Goal: Information Seeking & Learning: Learn about a topic

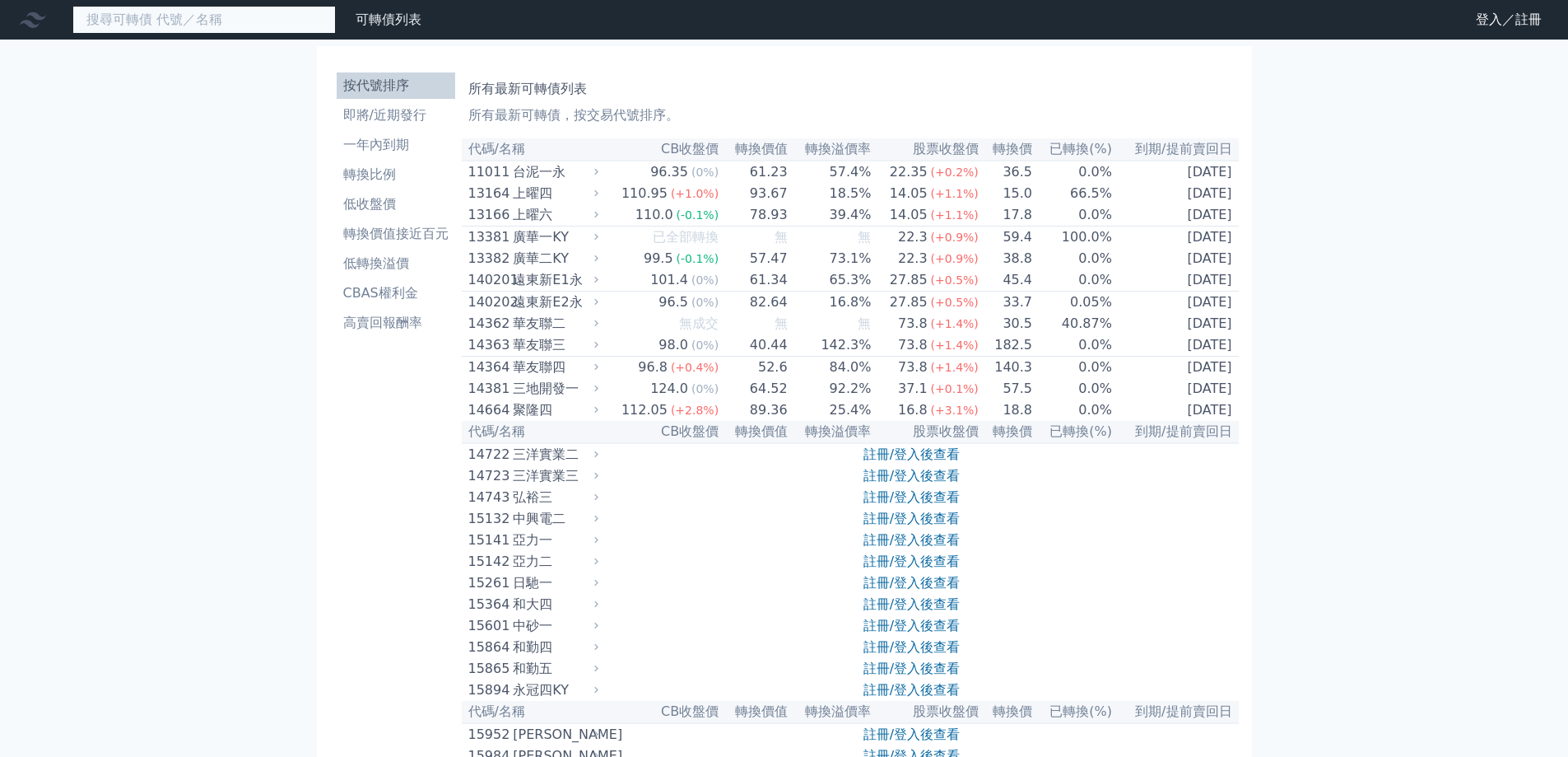
click at [189, 20] on input at bounding box center [204, 20] width 264 height 28
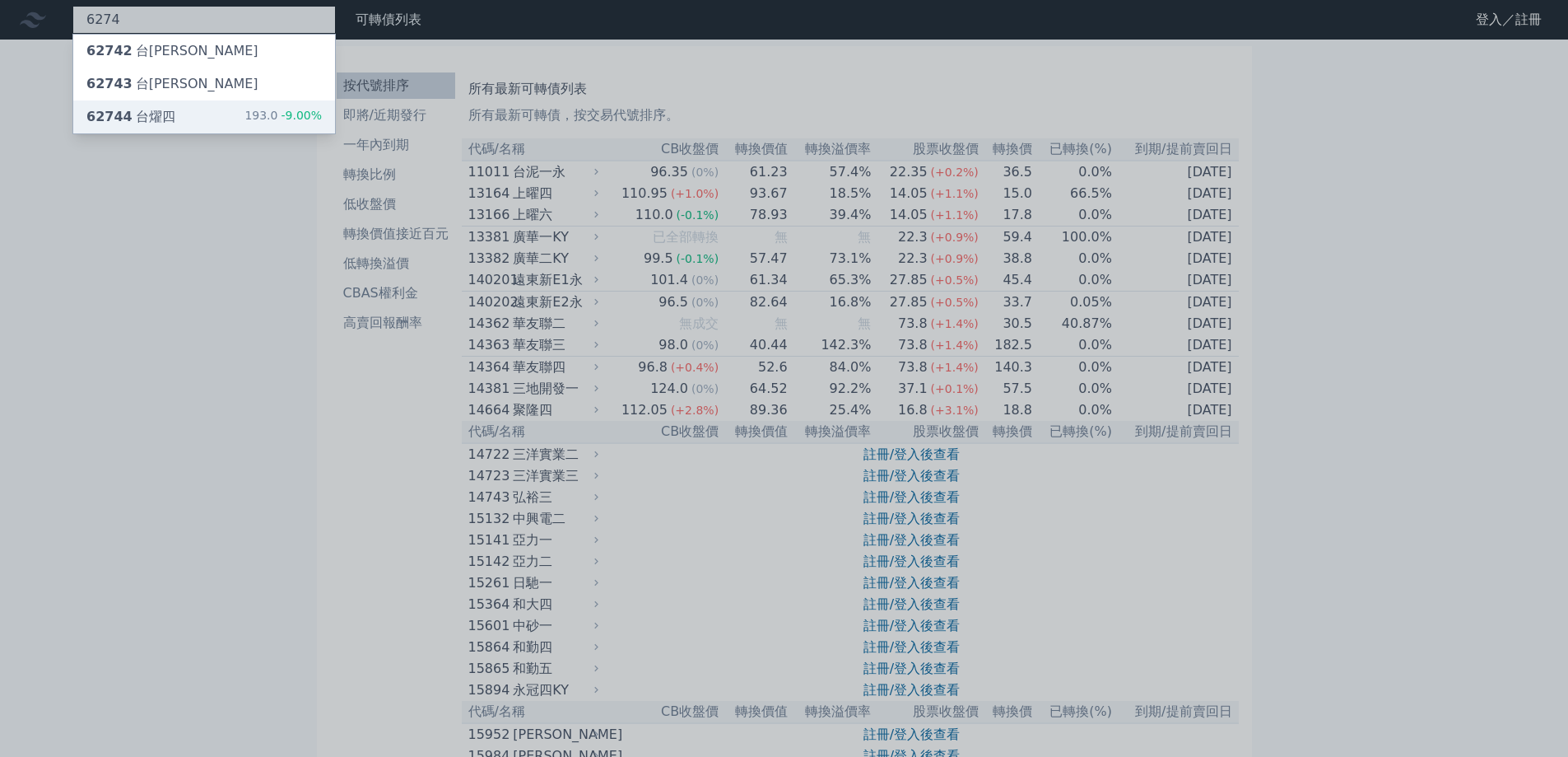
type input "6274"
click at [163, 111] on div "62744 台[PERSON_NAME]" at bounding box center [131, 116] width 89 height 19
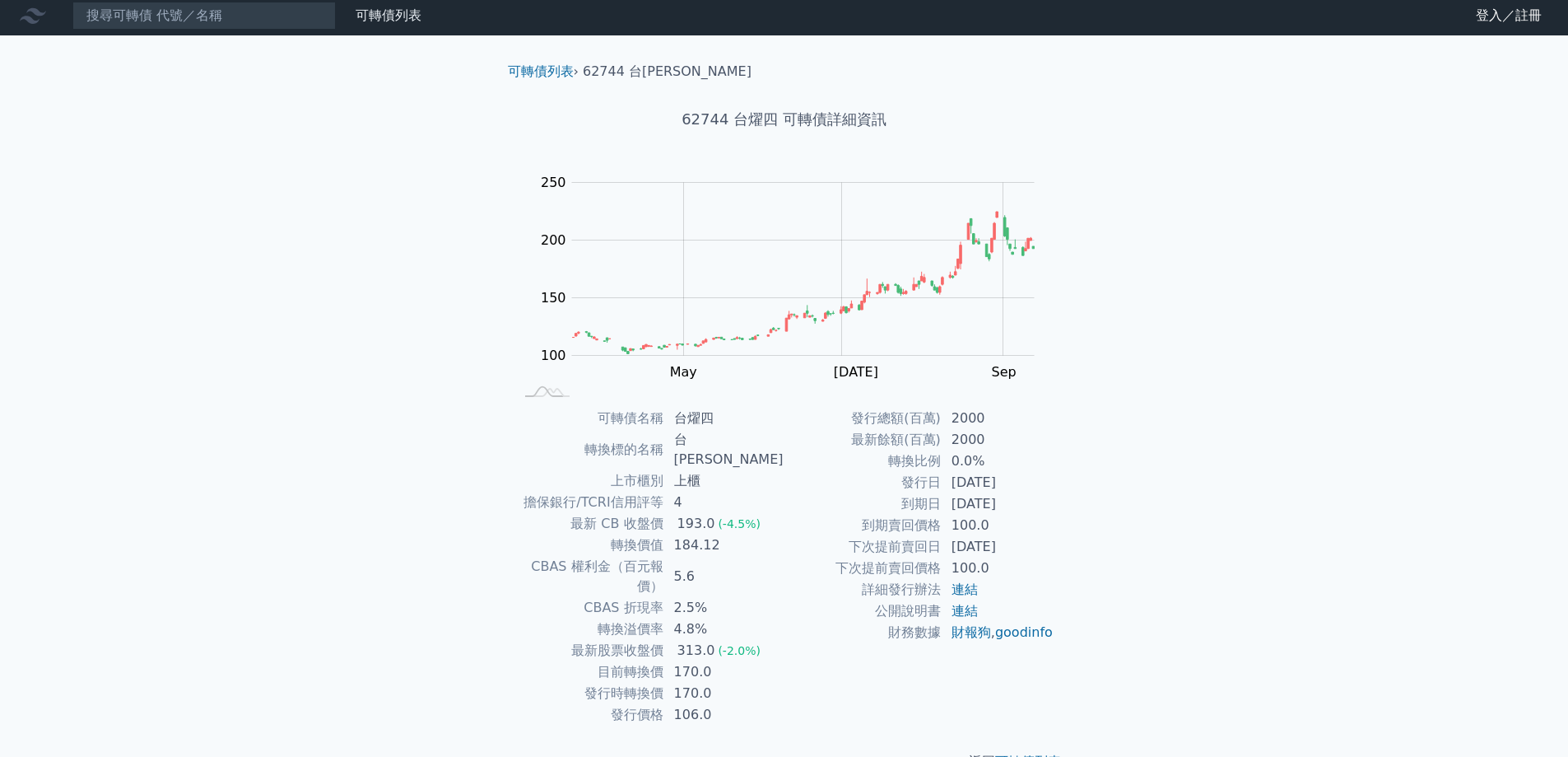
scroll to position [6, 0]
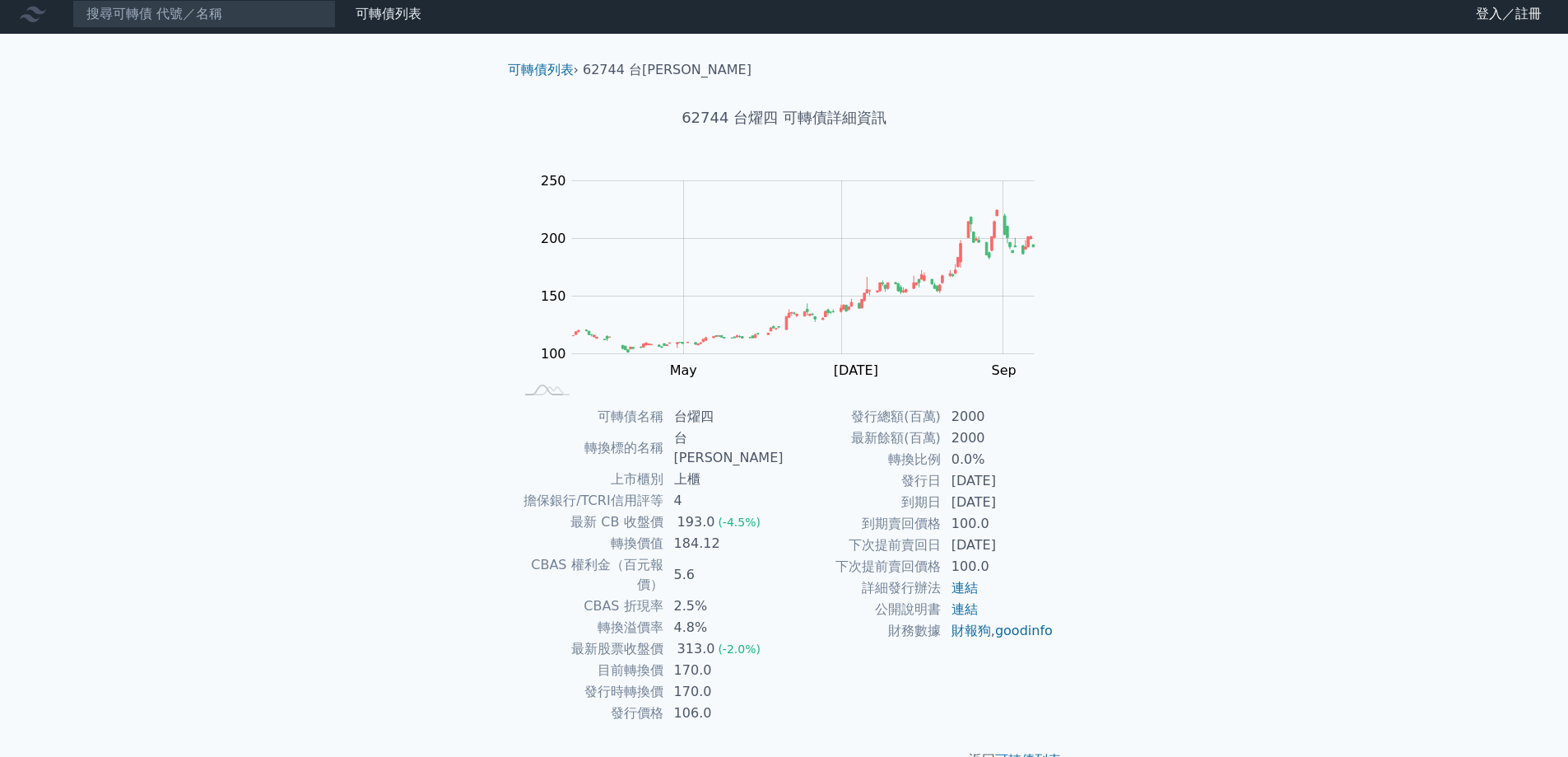
click at [327, 252] on div "可轉債列表 財務數據 可轉債列表 財務數據 登入／註冊 登入／註冊 可轉債列表 › 62744 台燿四 62744 台燿四 可轉債詳細資訊 Zoom Out …" at bounding box center [784, 394] width 1568 height 802
click at [314, 242] on div "可轉債列表 財務數據 可轉債列表 財務數據 登入／註冊 登入／註冊 可轉債列表 › 62744 台燿四 62744 台燿四 可轉債詳細資訊 Zoom Out …" at bounding box center [784, 394] width 1568 height 802
click at [1497, 6] on link "登入／註冊" at bounding box center [1509, 14] width 93 height 26
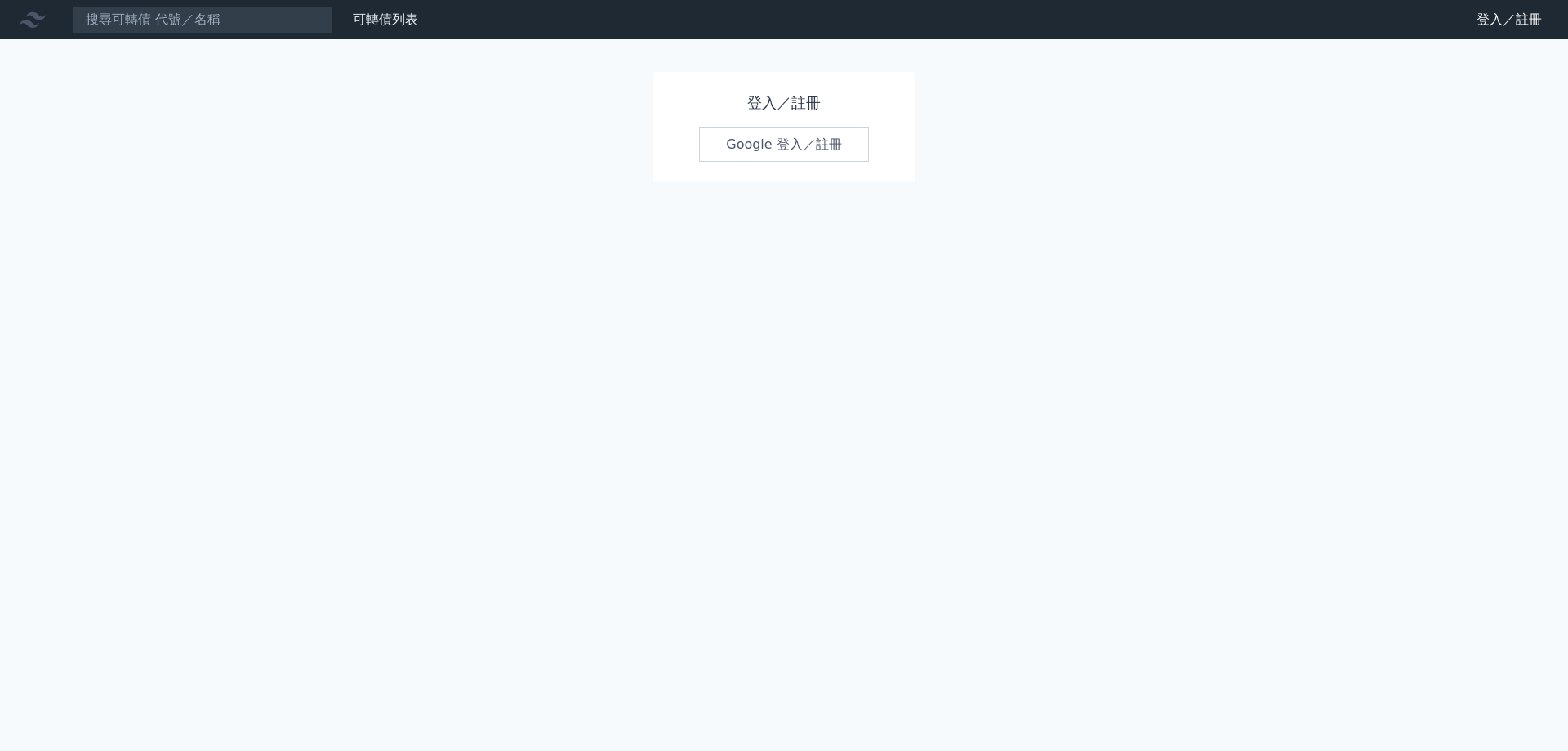
click at [845, 143] on link "Google 登入／註冊" at bounding box center [784, 144] width 170 height 34
click at [836, 148] on link "Google 登入／註冊" at bounding box center [784, 144] width 170 height 34
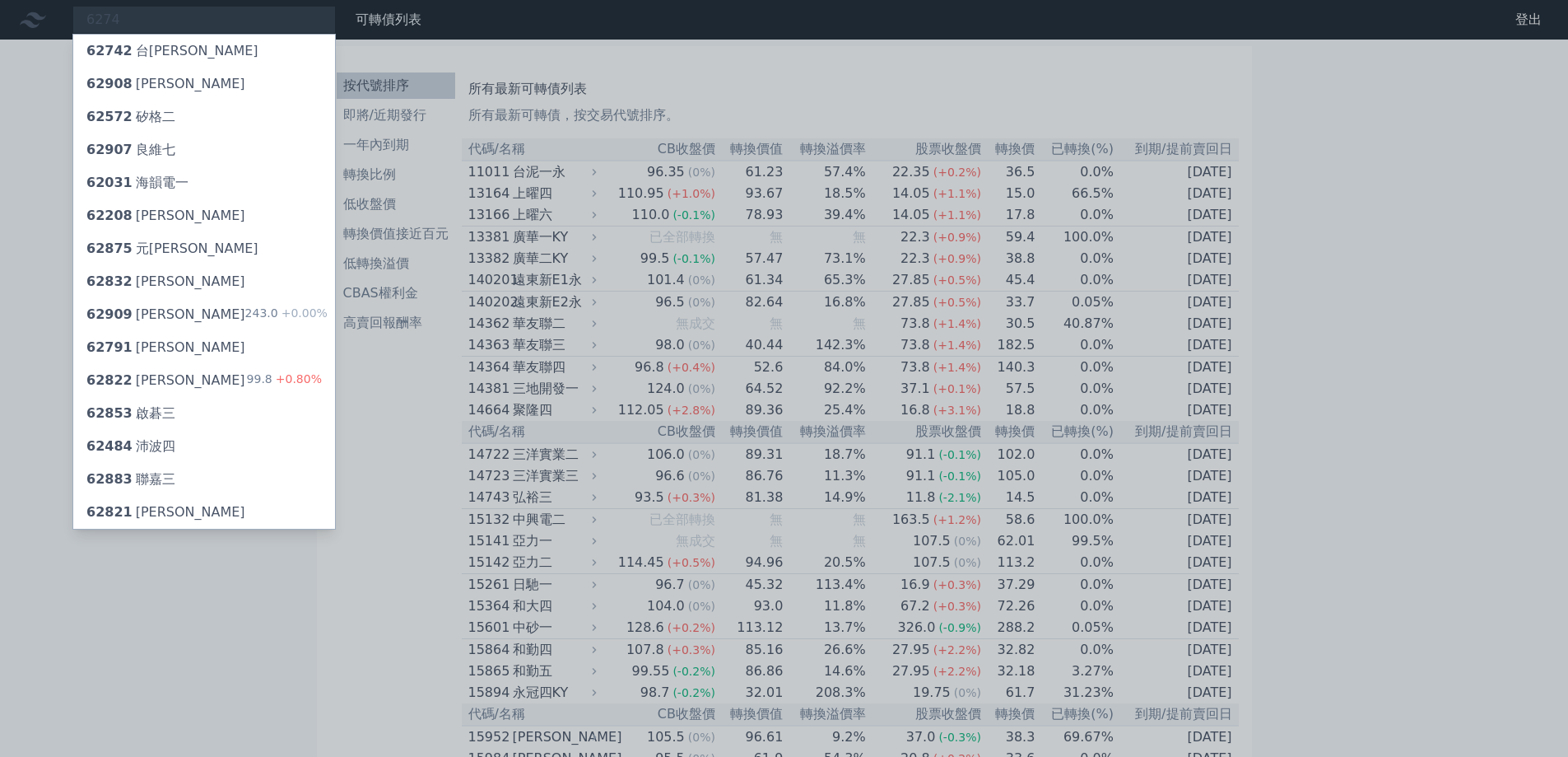
type input "6274"
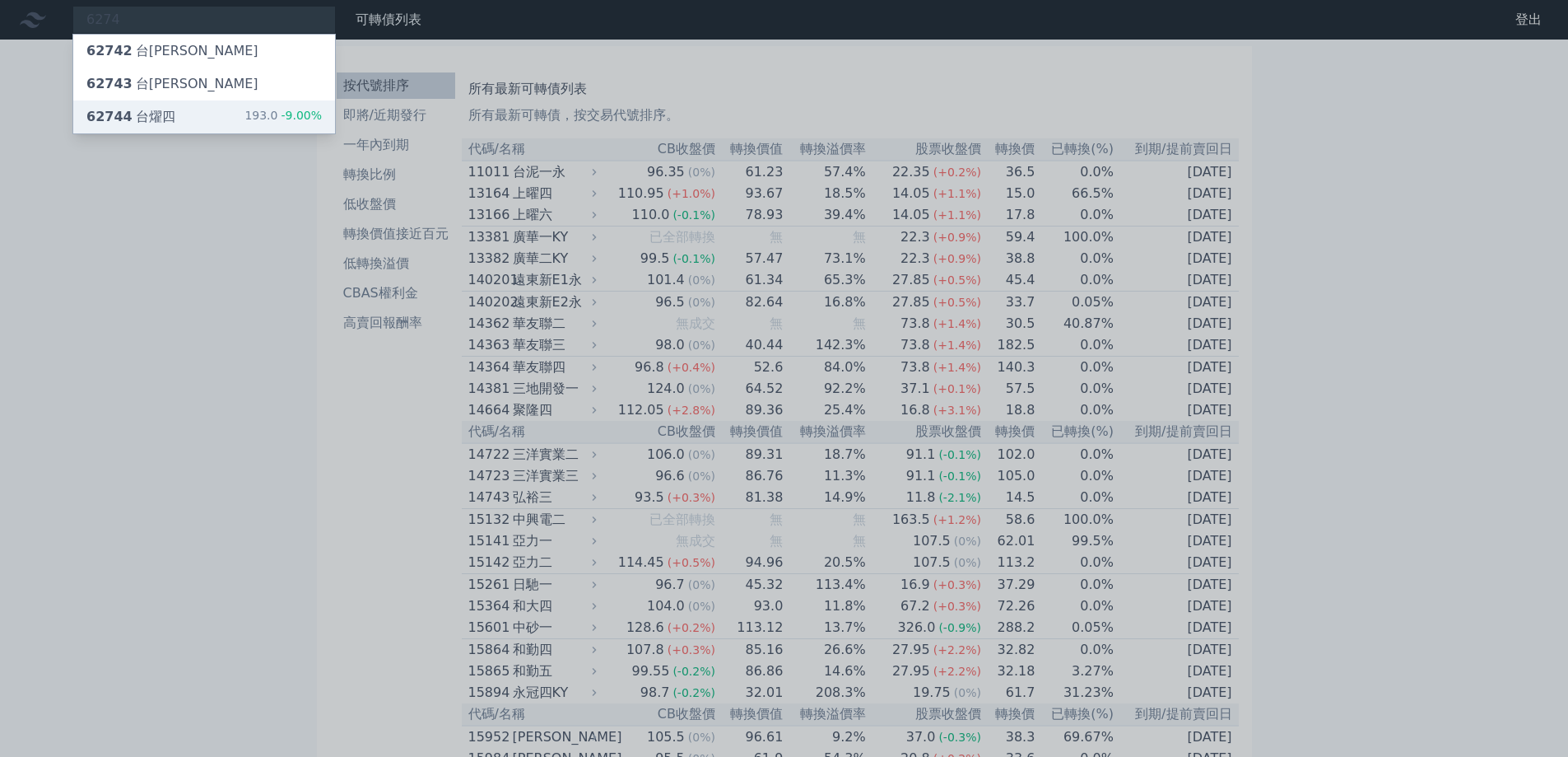
click at [168, 116] on div "62744 台[PERSON_NAME]" at bounding box center [131, 116] width 89 height 19
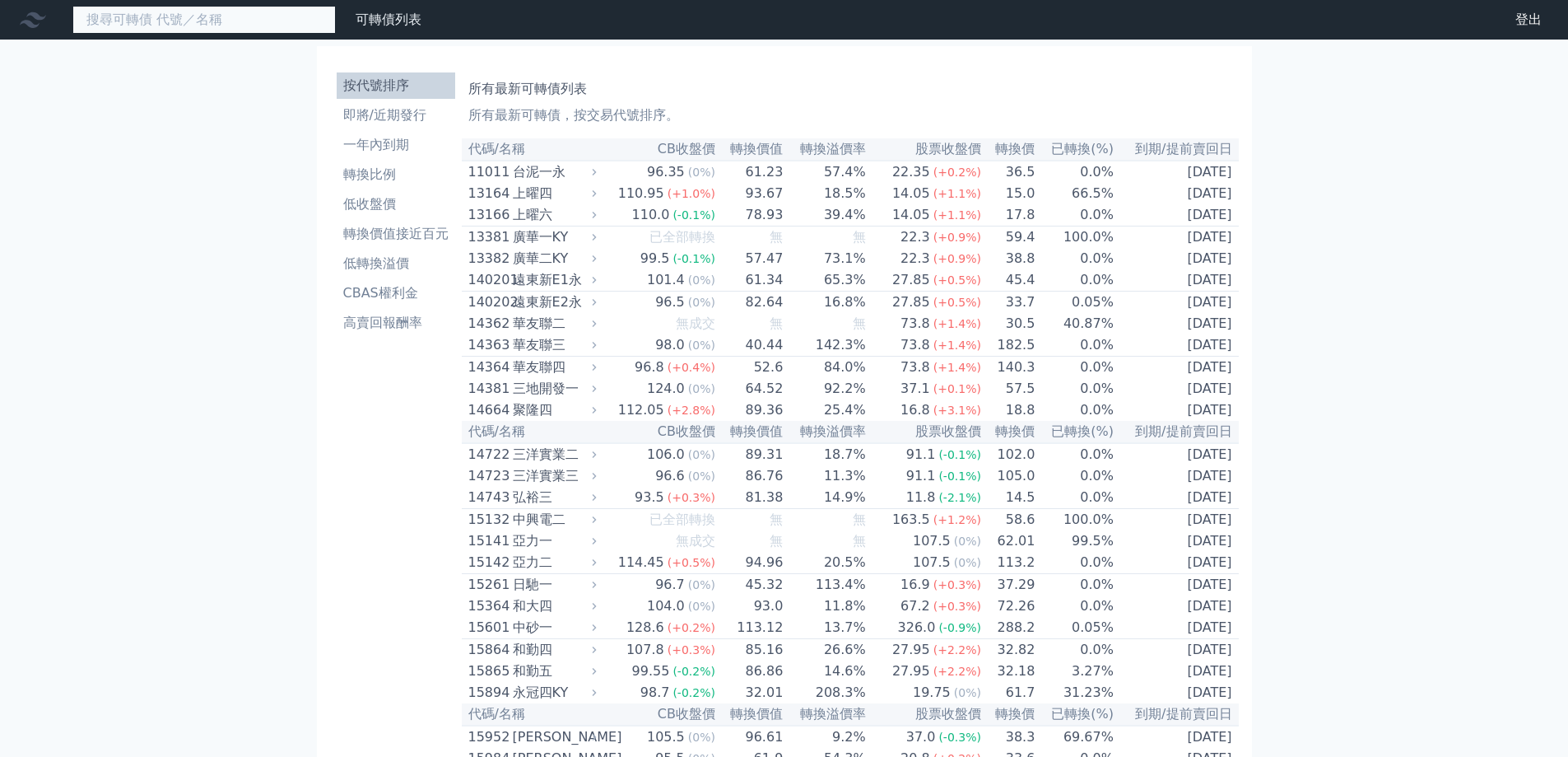
click at [195, 32] on input at bounding box center [204, 20] width 264 height 28
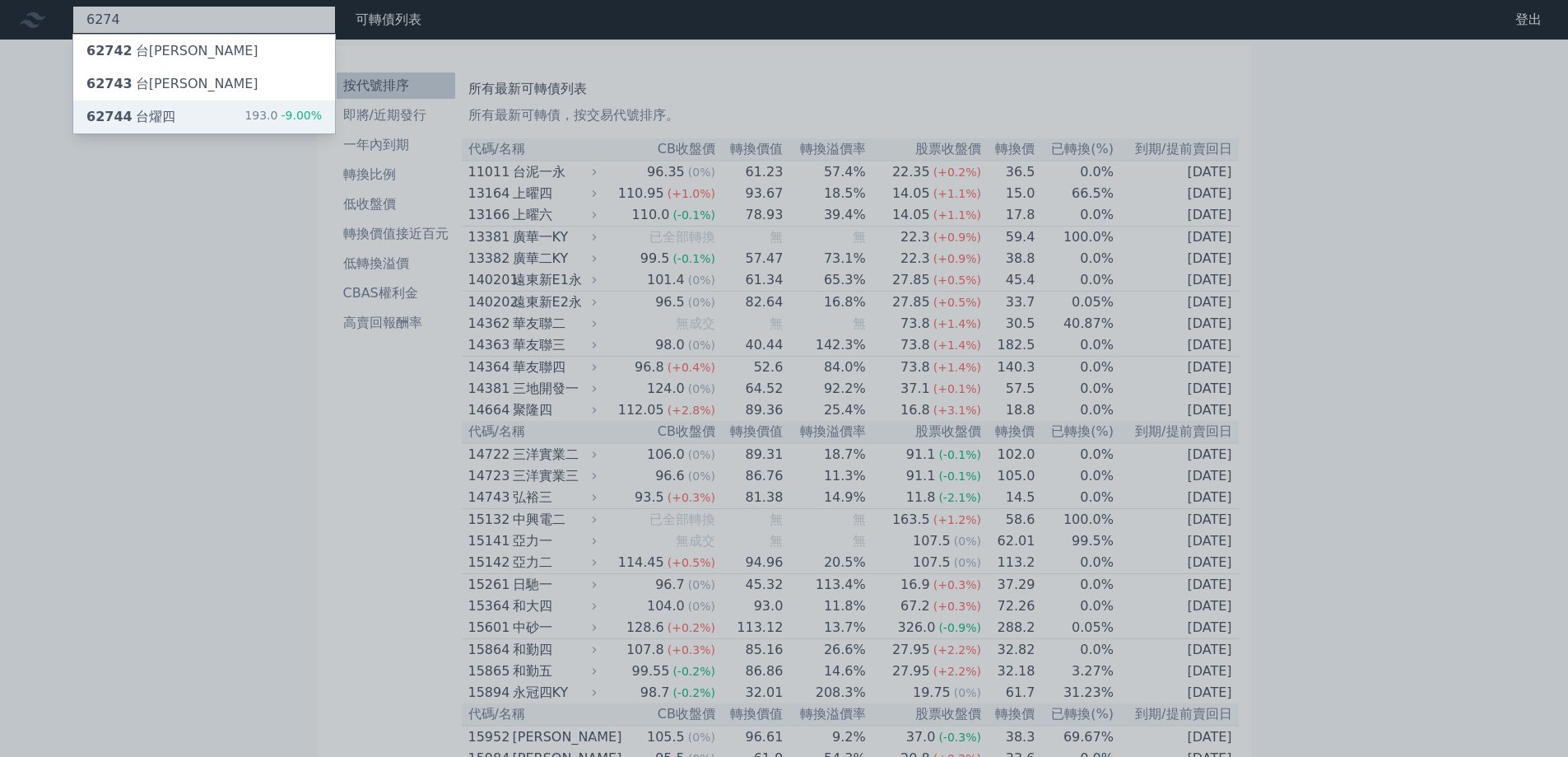
type input "6274"
click at [199, 112] on div "62744 台燿四 193.0 -9.00%" at bounding box center [204, 116] width 262 height 33
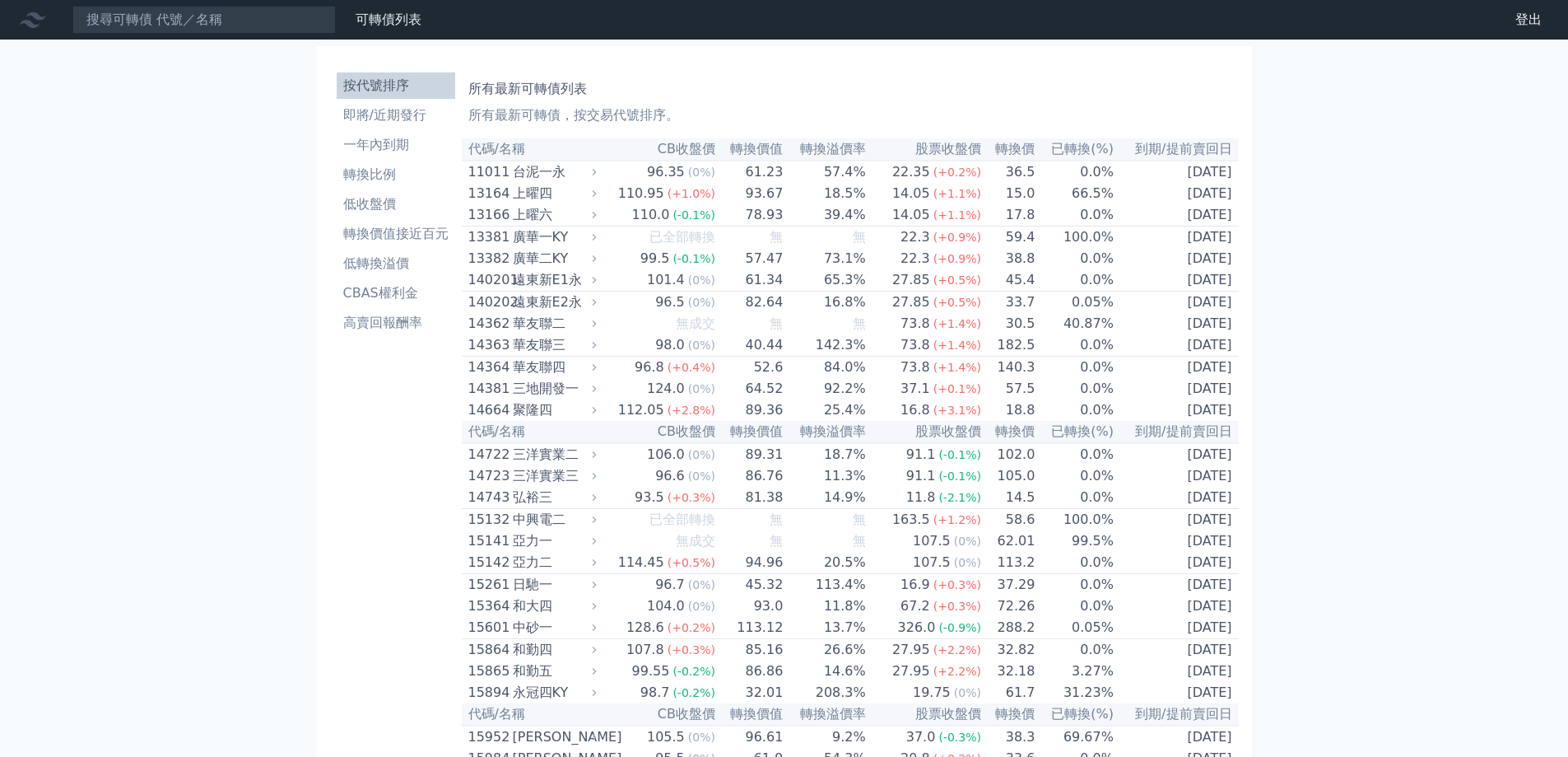
click at [170, 5] on nav "可轉債列表 財務數據 可轉債列表 財務數據 登出 登出" at bounding box center [784, 19] width 1568 height 40
click at [171, 20] on input at bounding box center [204, 20] width 264 height 28
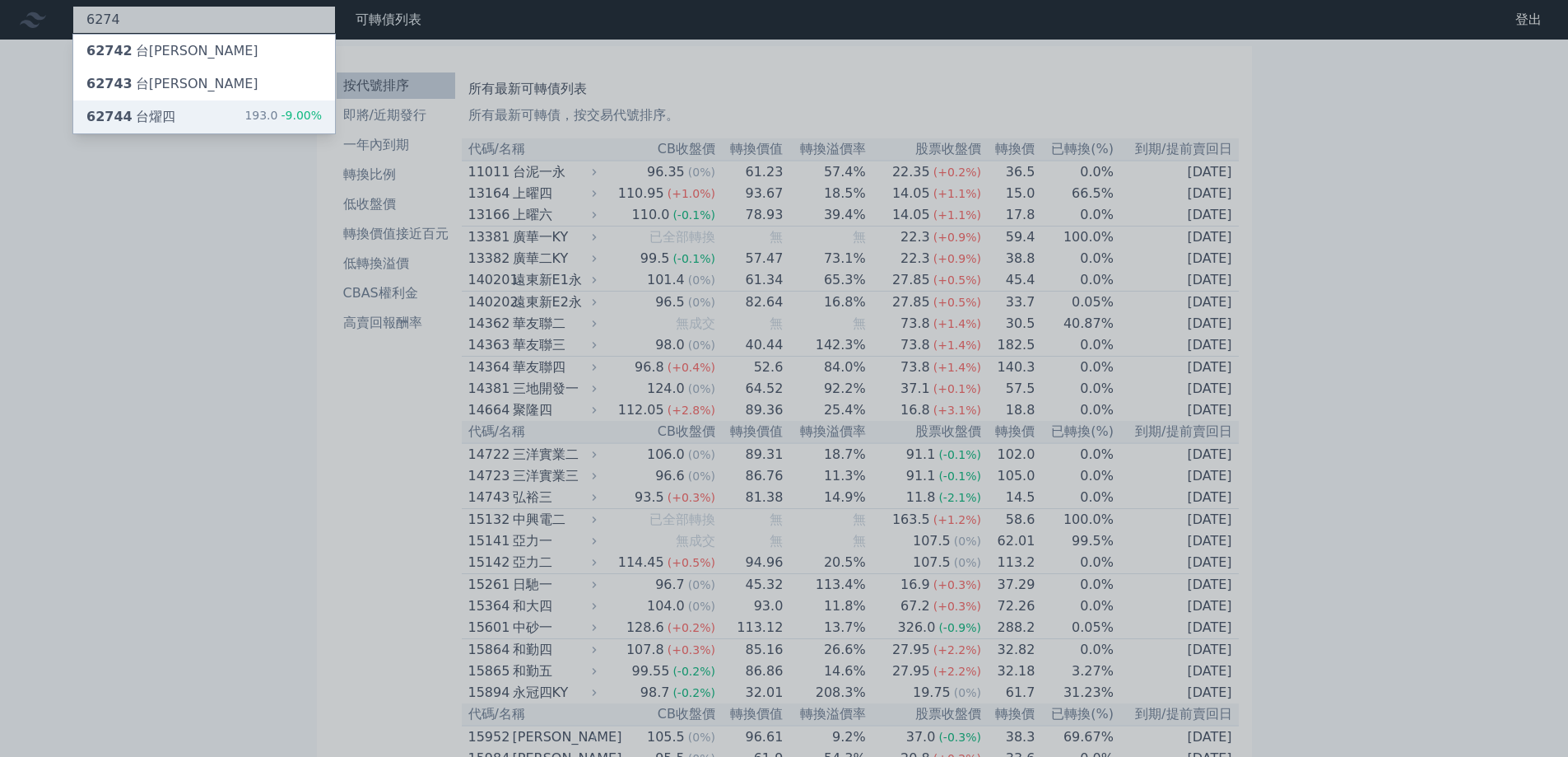
type input "6274"
click at [191, 114] on div "62744 台燿四 193.0 -9.00%" at bounding box center [204, 116] width 262 height 33
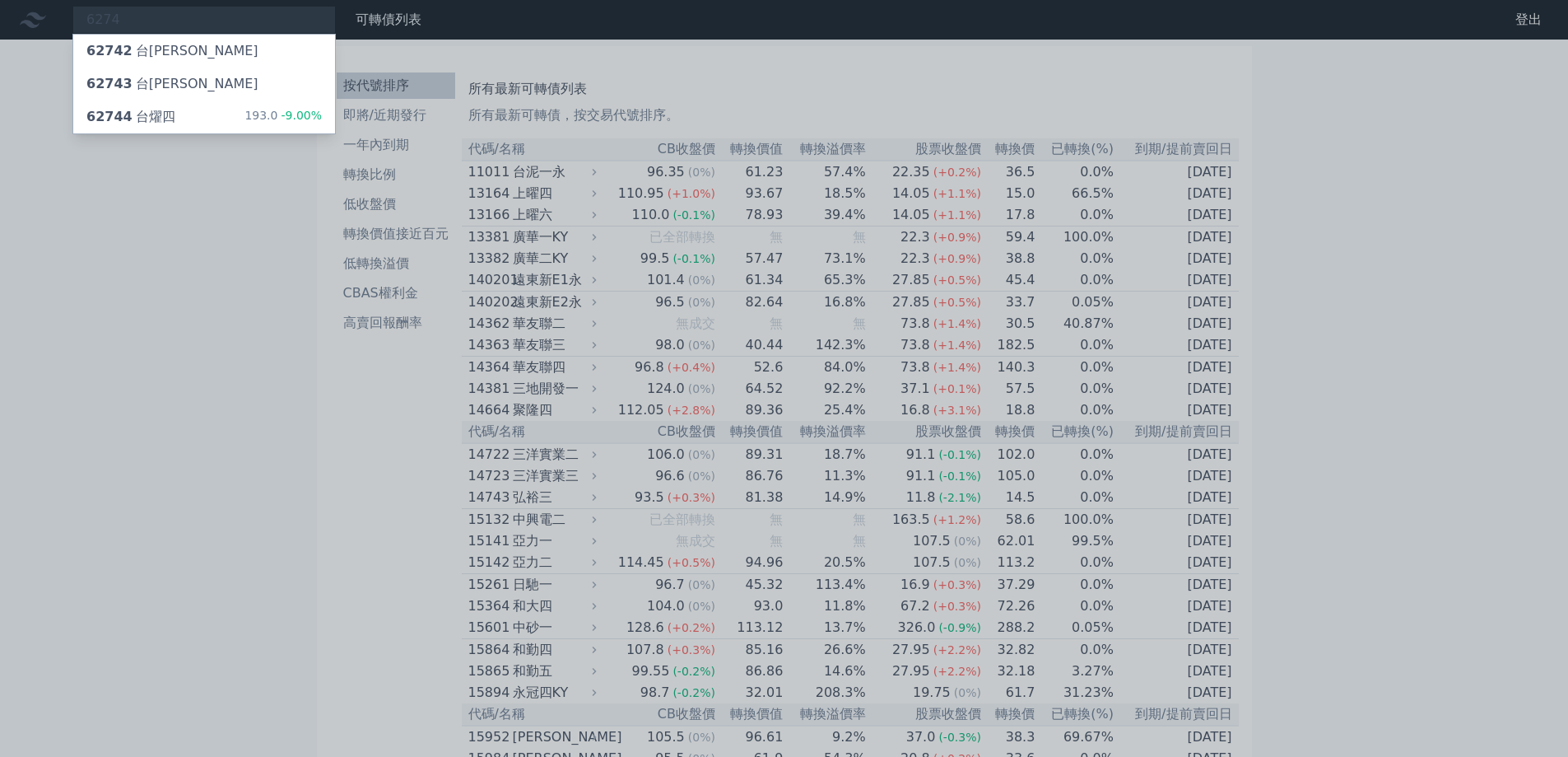
click at [146, 378] on div at bounding box center [784, 378] width 1568 height 757
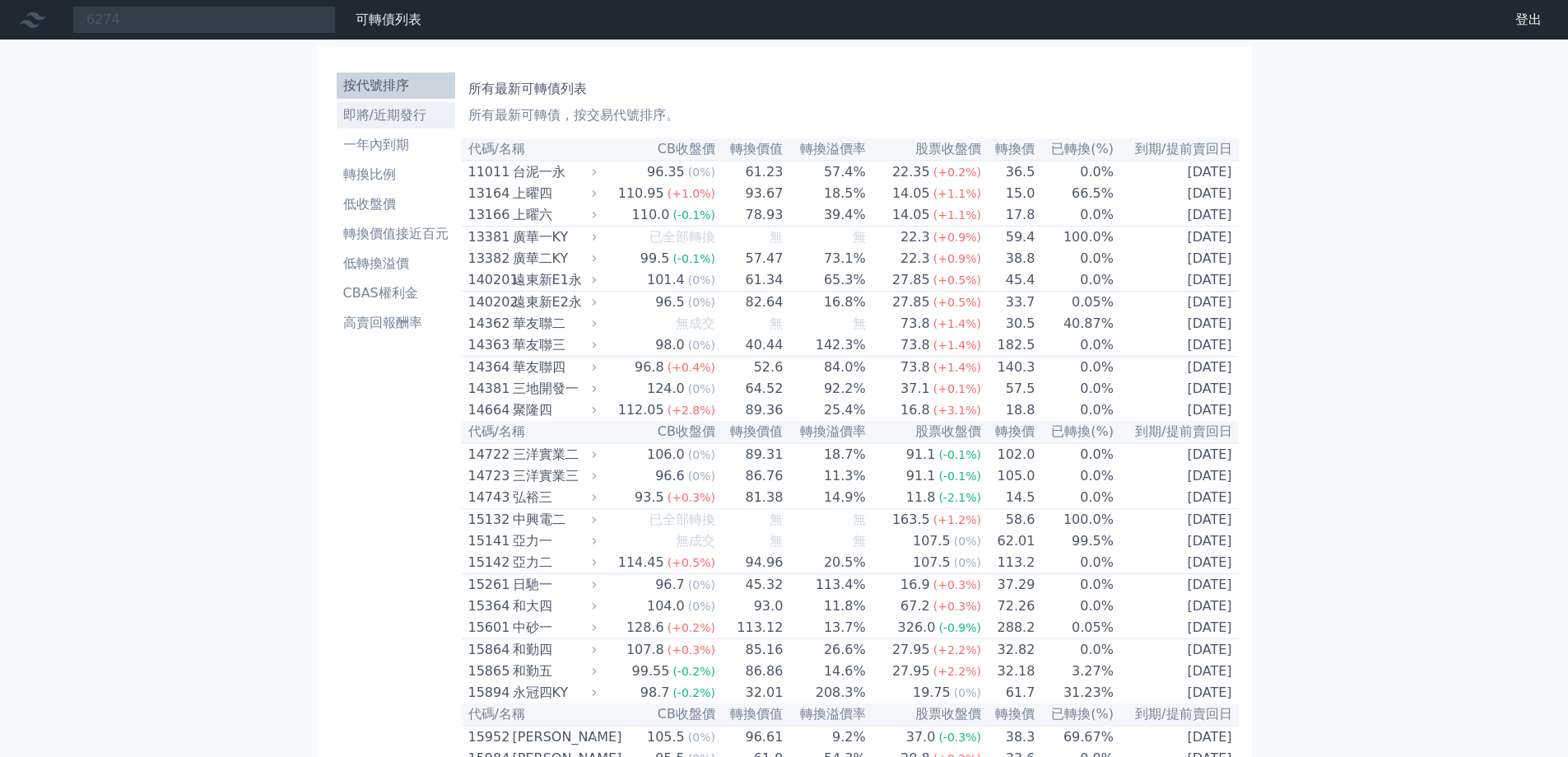
click at [384, 117] on li "即將/近期發行" at bounding box center [396, 115] width 118 height 19
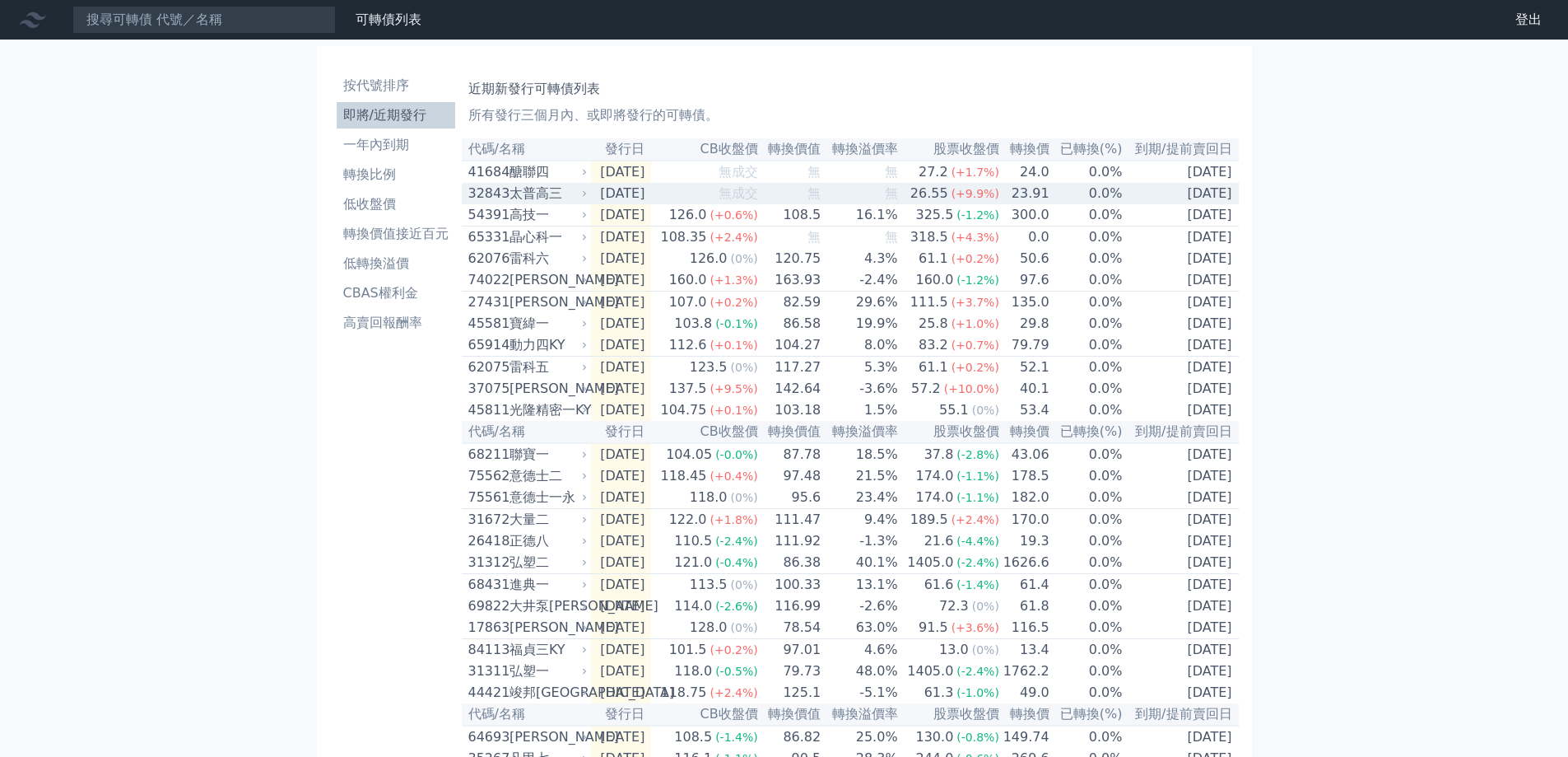
click at [652, 201] on td "[DATE]" at bounding box center [621, 193] width 61 height 21
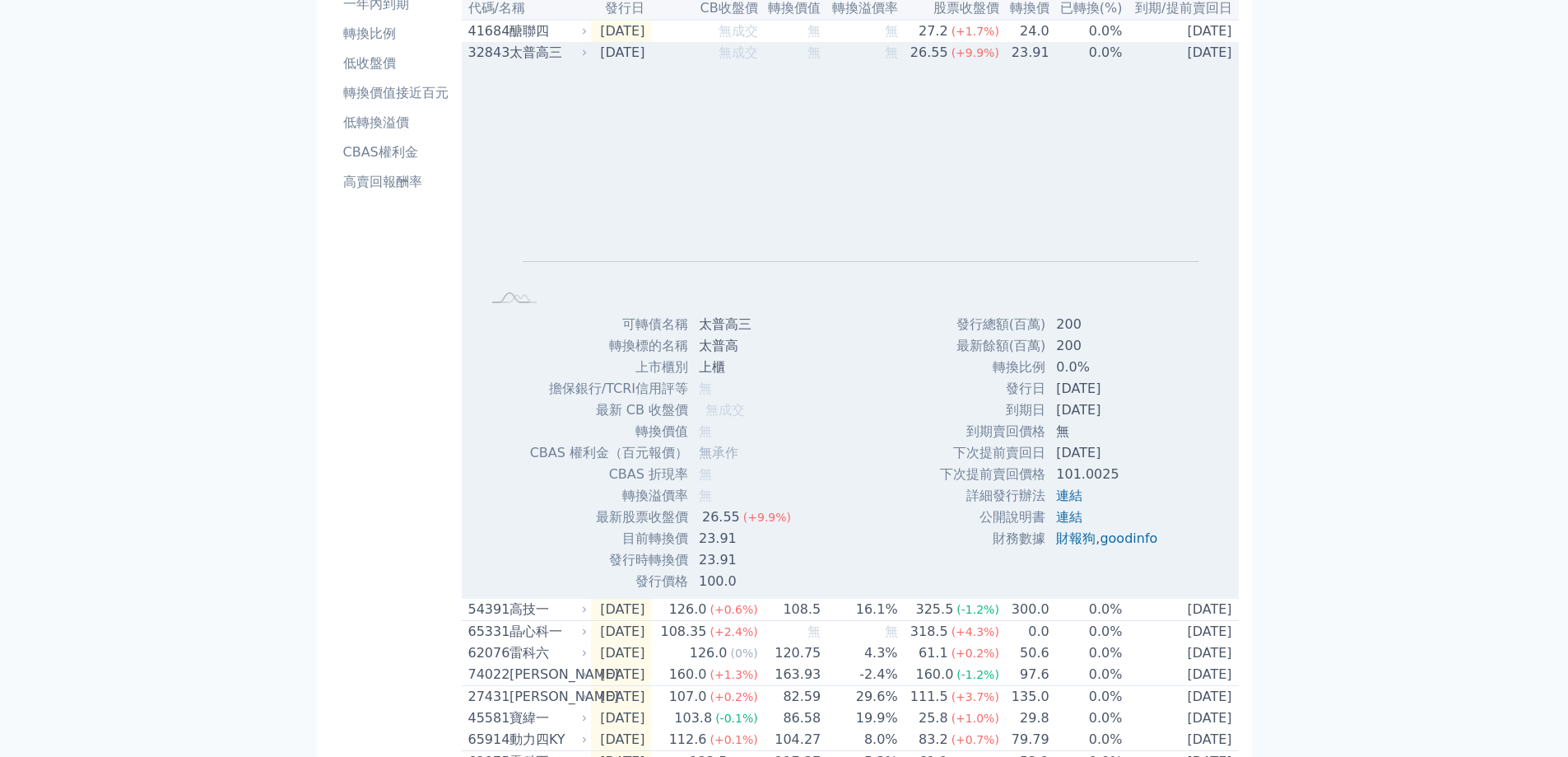
scroll to position [165, 0]
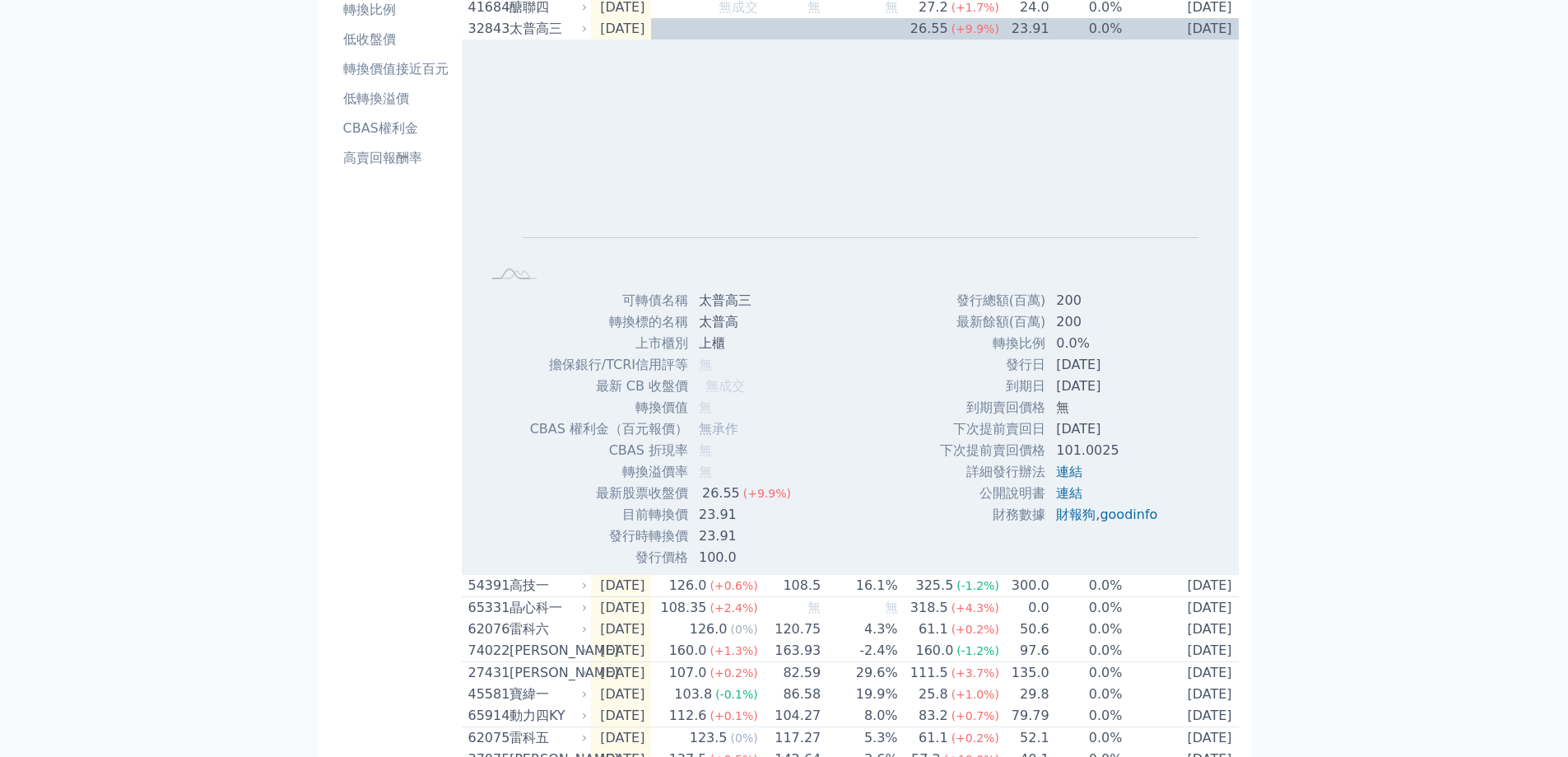
click at [207, 350] on div "可轉債列表 財務數據 可轉債列表 財務數據 登出 登出 按代號排序 即將/近期發行 一年內到期 轉換比例 低收盤價 轉換價值接近百元 低轉換溢價" at bounding box center [784, 674] width 1568 height 1679
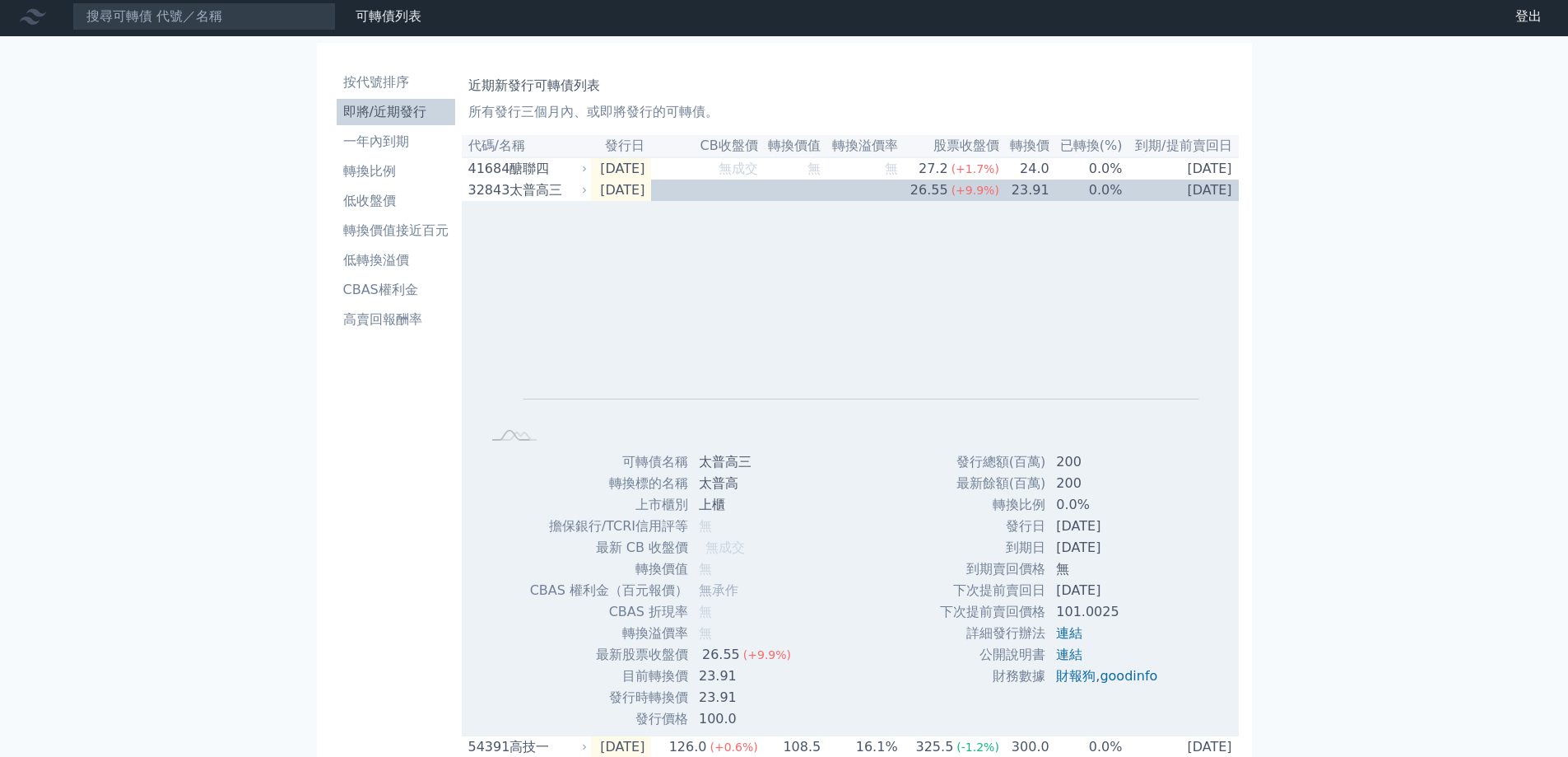
scroll to position [0, 0]
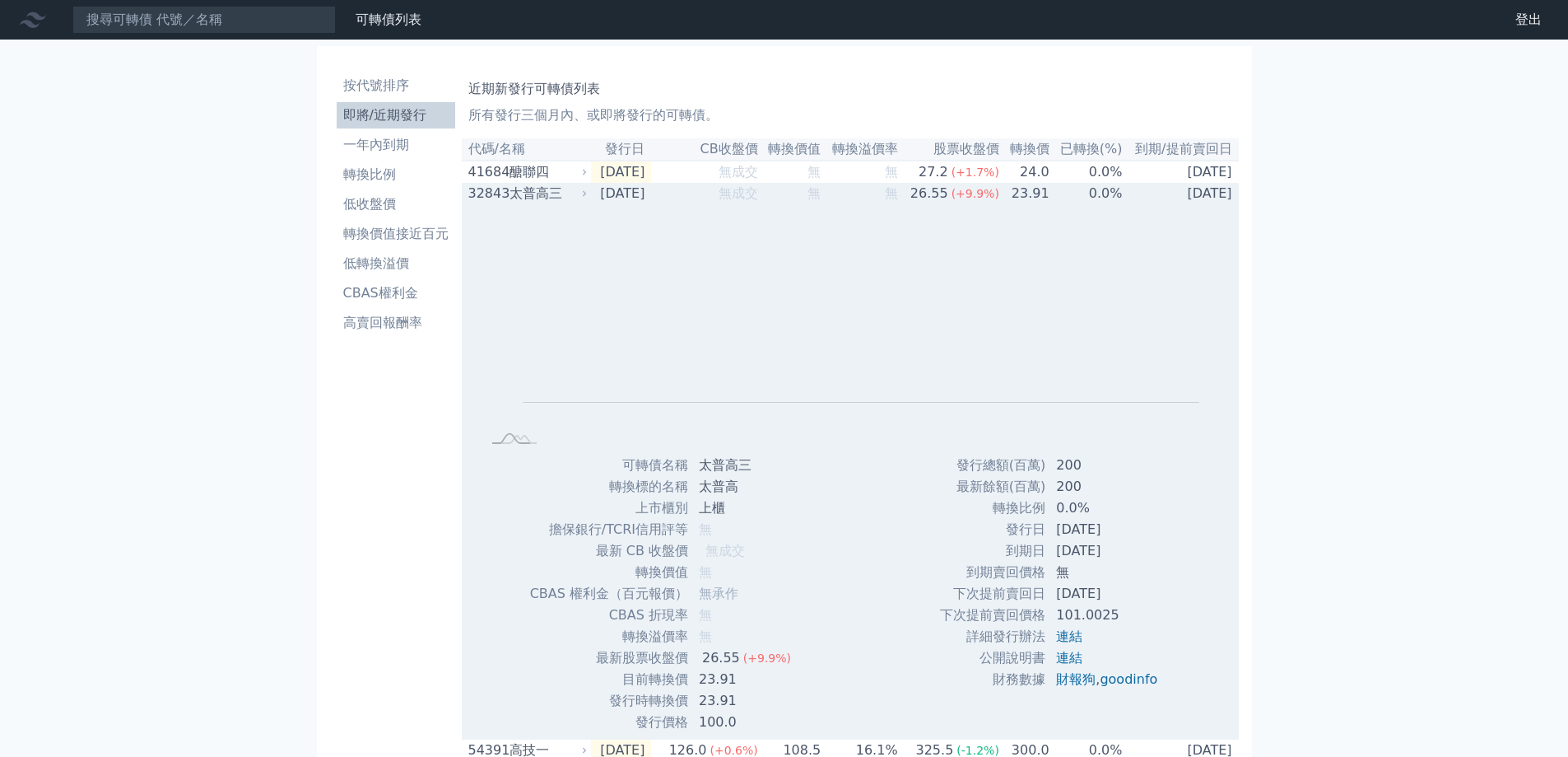
click at [559, 204] on div "太普高三" at bounding box center [547, 193] width 75 height 19
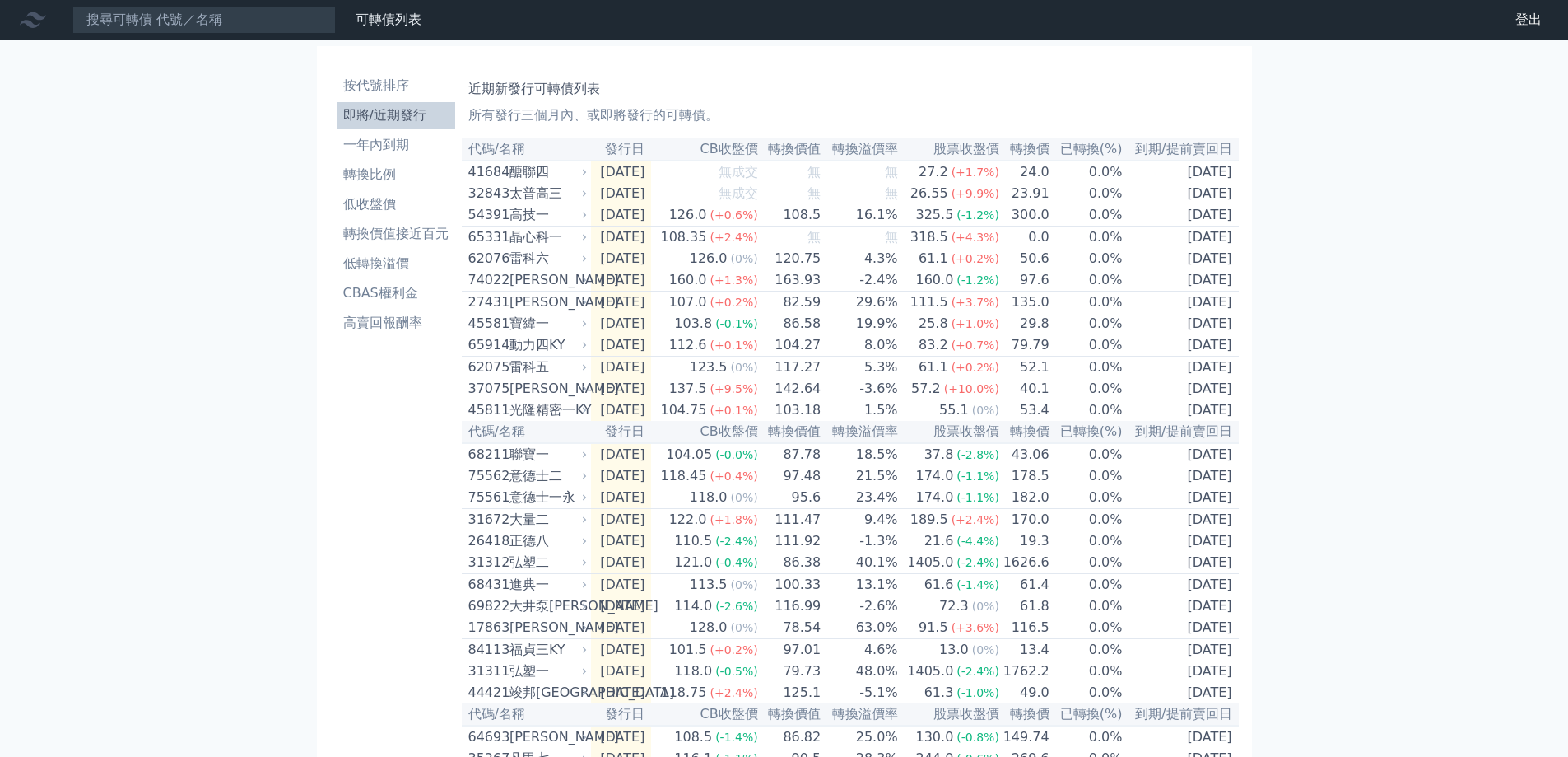
click at [149, 378] on div "可轉債列表 財務數據 可轉債列表 財務數據 登出 登出 按代號排序 即將/近期發行 一年內到期 轉換比例 低收盤價 轉換價值接近百元 低轉換溢價" at bounding box center [784, 572] width 1568 height 1143
